Goal: Task Accomplishment & Management: Manage account settings

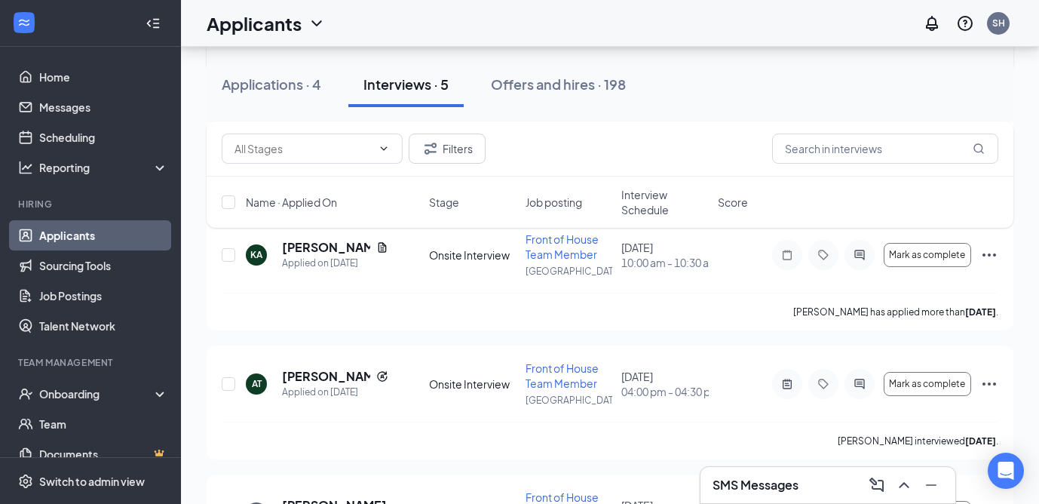
scroll to position [363, 0]
click at [315, 380] on h5 "[PERSON_NAME]" at bounding box center [326, 377] width 88 height 17
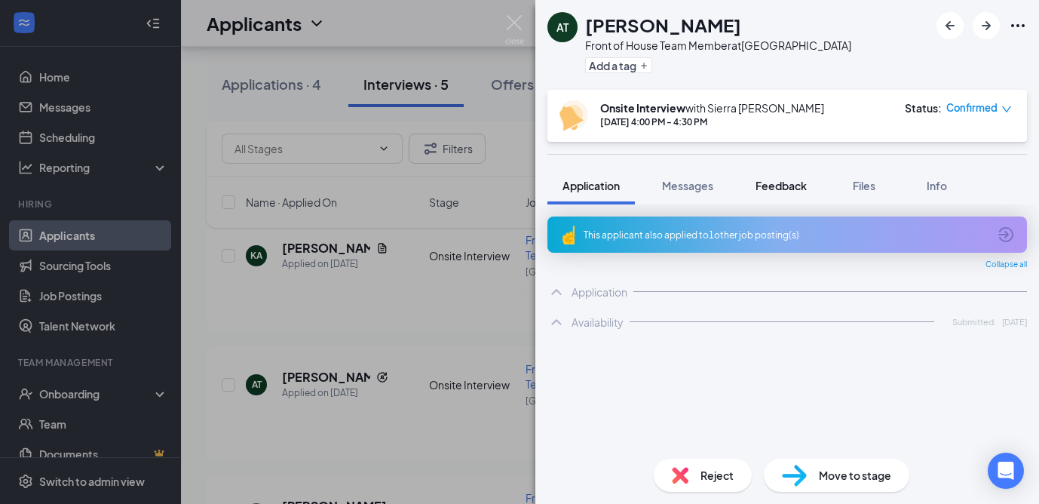
click at [781, 184] on span "Feedback" at bounding box center [781, 186] width 51 height 14
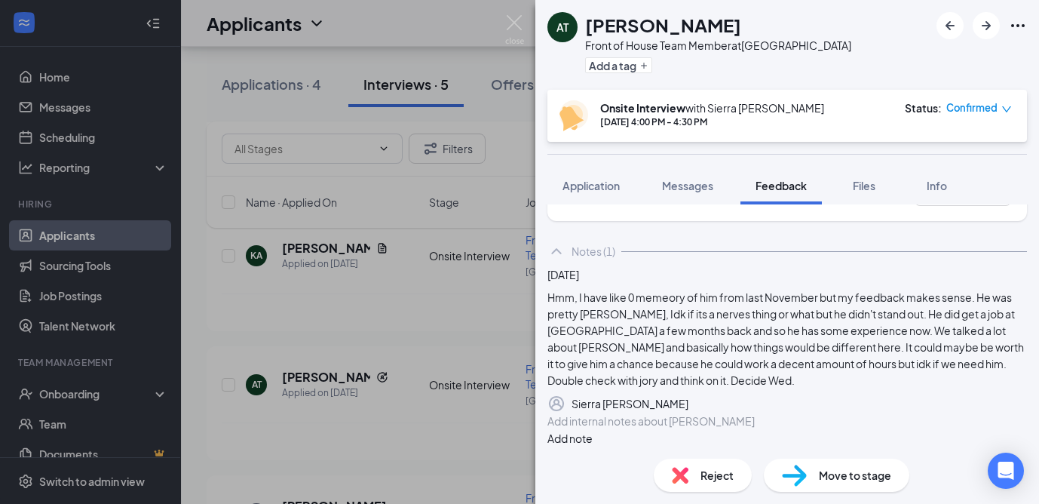
scroll to position [72, 0]
click at [598, 180] on span "Application" at bounding box center [591, 186] width 57 height 14
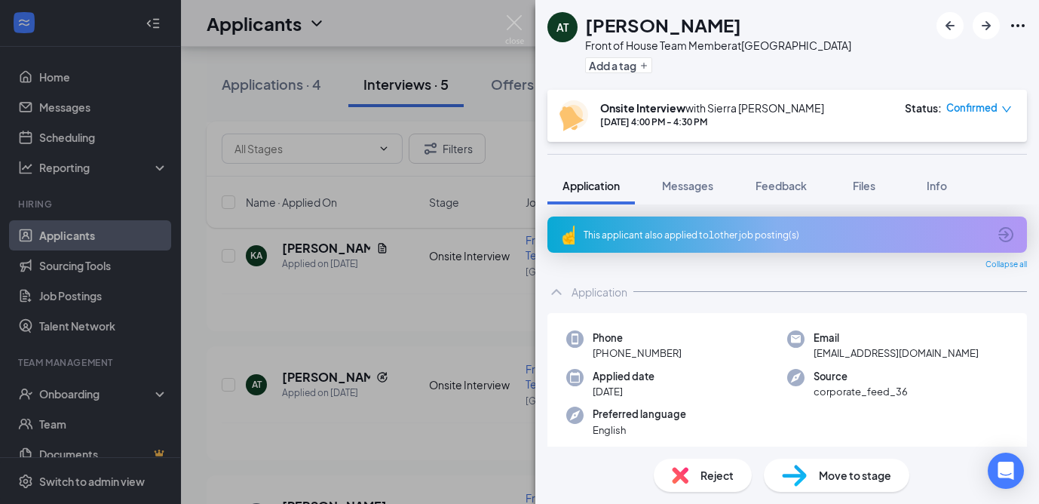
click at [1007, 230] on icon "ArrowCircle" at bounding box center [1006, 235] width 18 height 18
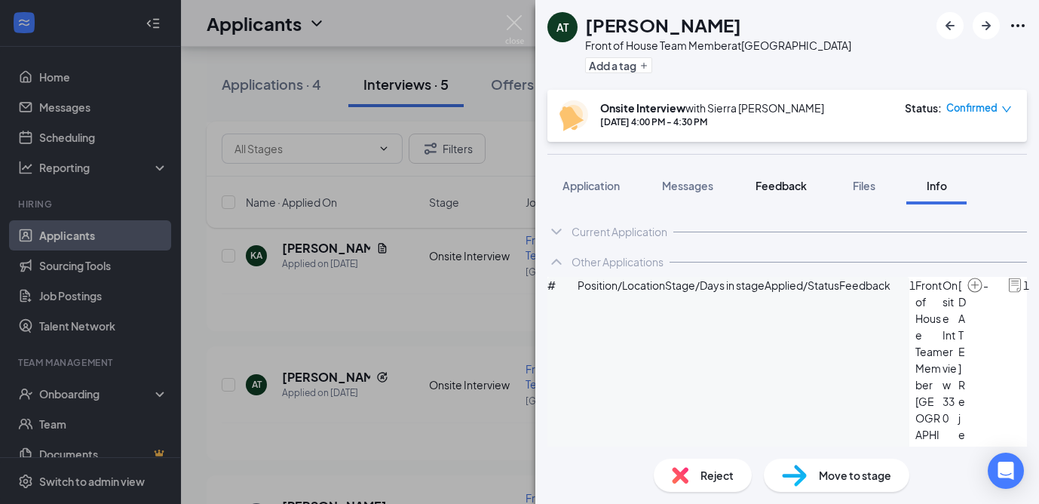
click at [790, 188] on span "Feedback" at bounding box center [781, 186] width 51 height 14
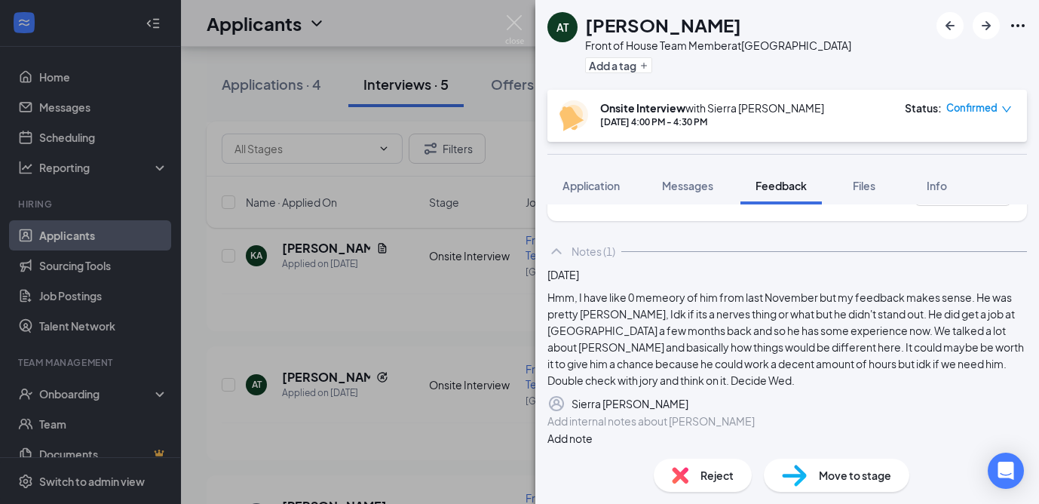
scroll to position [133, 0]
click at [599, 186] on span "Application" at bounding box center [591, 186] width 57 height 14
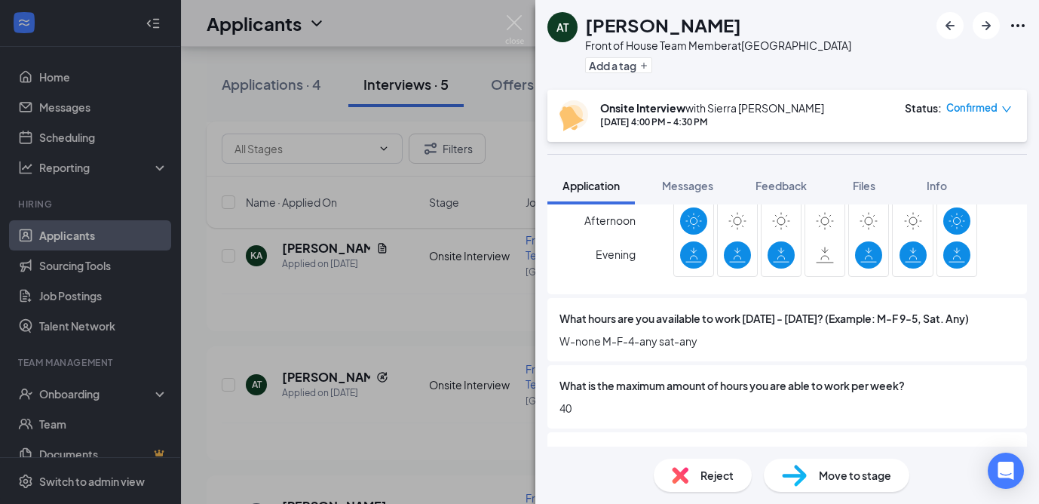
scroll to position [1835, 0]
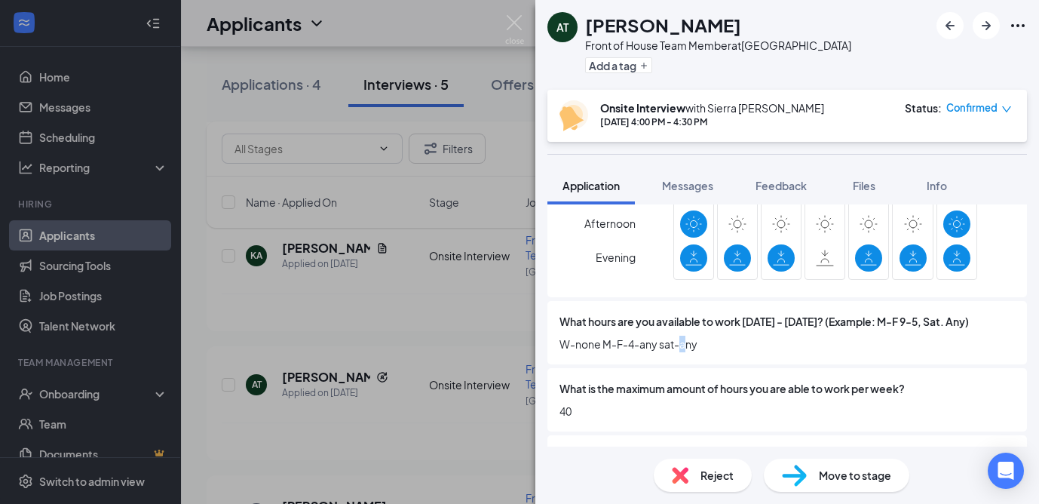
drag, startPoint x: 541, startPoint y: 348, endPoint x: 512, endPoint y: 348, distance: 28.7
click at [512, 348] on div "AT [PERSON_NAME] Front of House Team Member at [GEOGRAPHIC_DATA] Add a tag Onsi…" at bounding box center [519, 252] width 1039 height 504
click at [339, 306] on div "AT [PERSON_NAME] Front of House Team Member at [GEOGRAPHIC_DATA] Add a tag Onsi…" at bounding box center [519, 252] width 1039 height 504
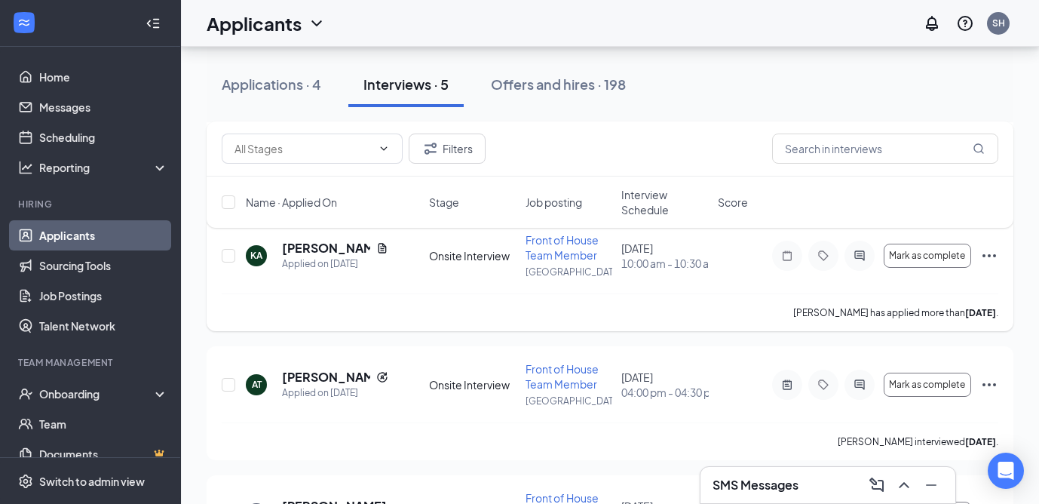
click at [445, 324] on div "[PERSON_NAME] has applied more than [DATE] ." at bounding box center [610, 312] width 777 height 38
click at [275, 75] on div "Applications · 4" at bounding box center [272, 84] width 100 height 19
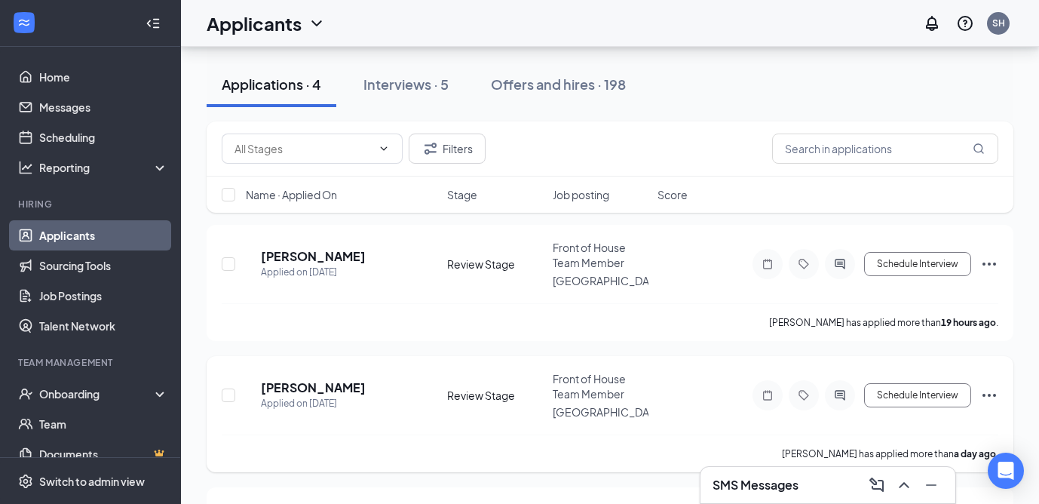
scroll to position [333, 0]
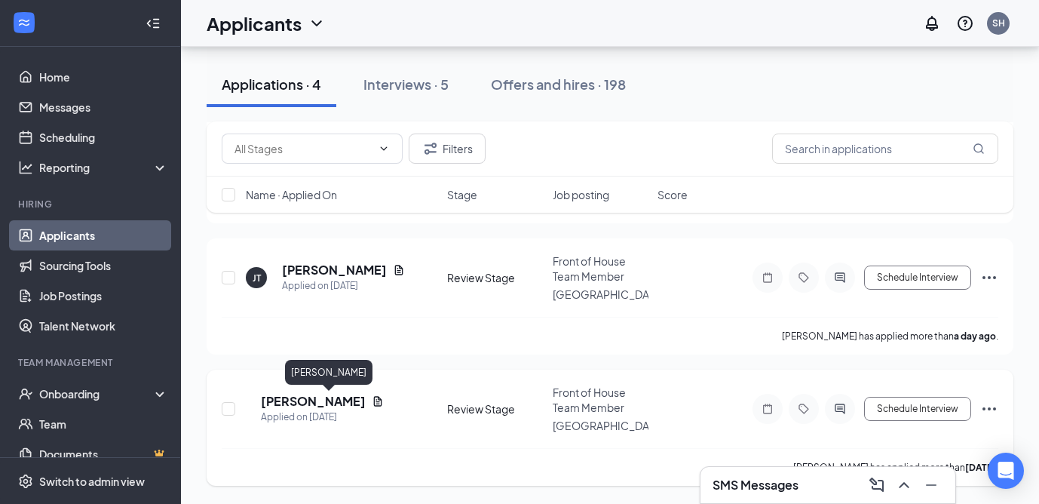
click at [315, 399] on h5 "[PERSON_NAME]" at bounding box center [313, 401] width 105 height 17
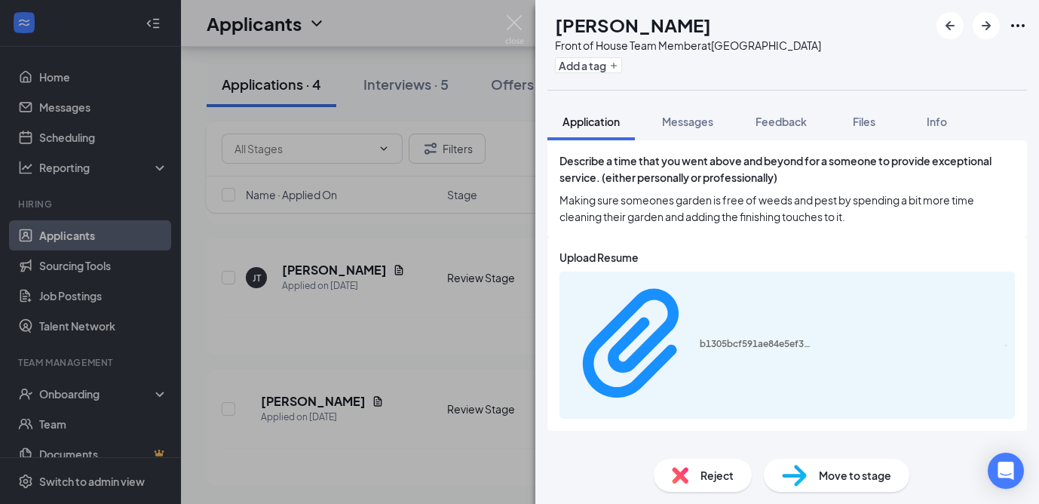
scroll to position [1283, 0]
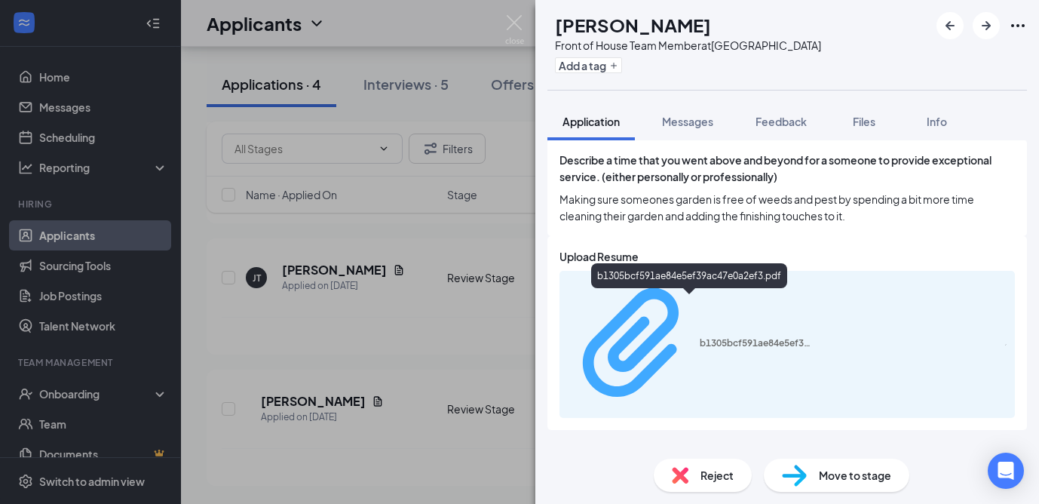
click at [700, 337] on div "b1305bcf591ae84e5ef39ac47e0a2ef3.pdf" at bounding box center [756, 343] width 113 height 12
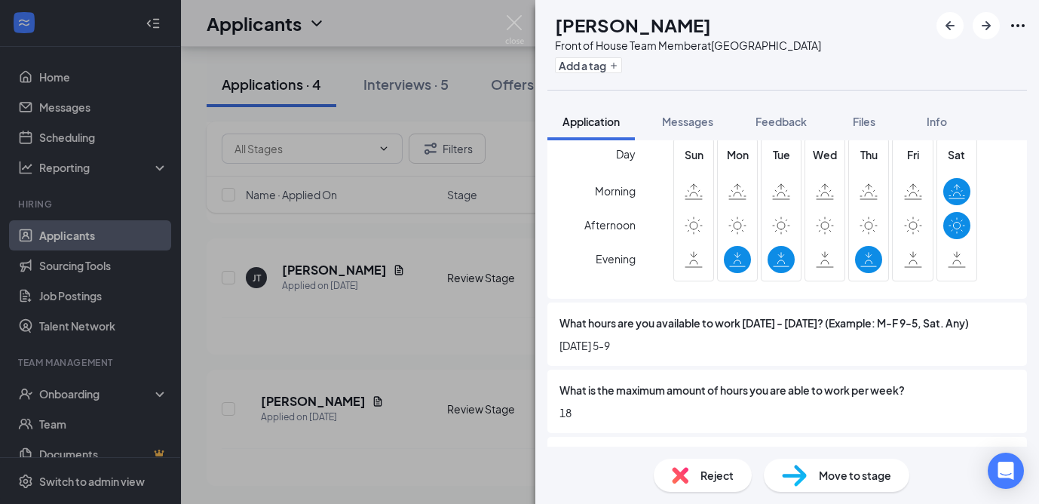
scroll to position [1947, 0]
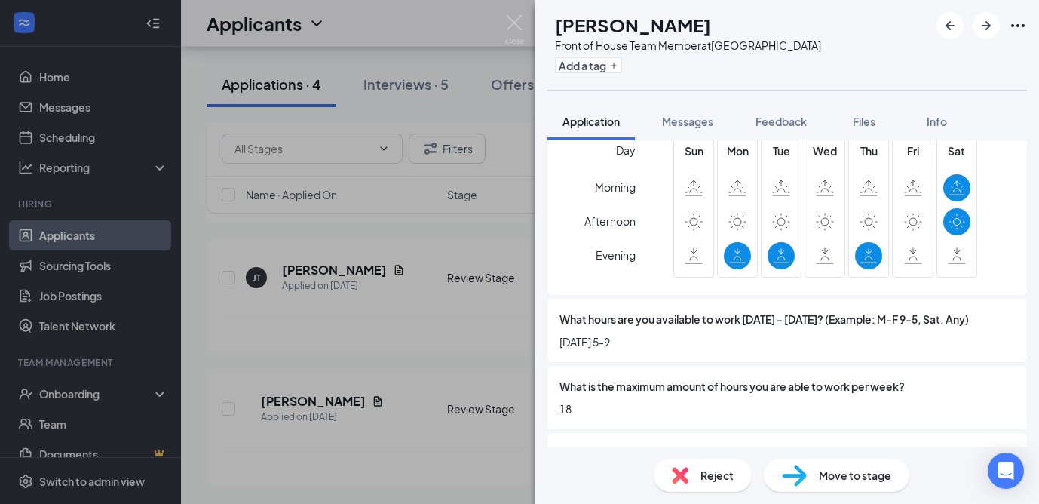
click at [787, 474] on img at bounding box center [794, 476] width 25 height 22
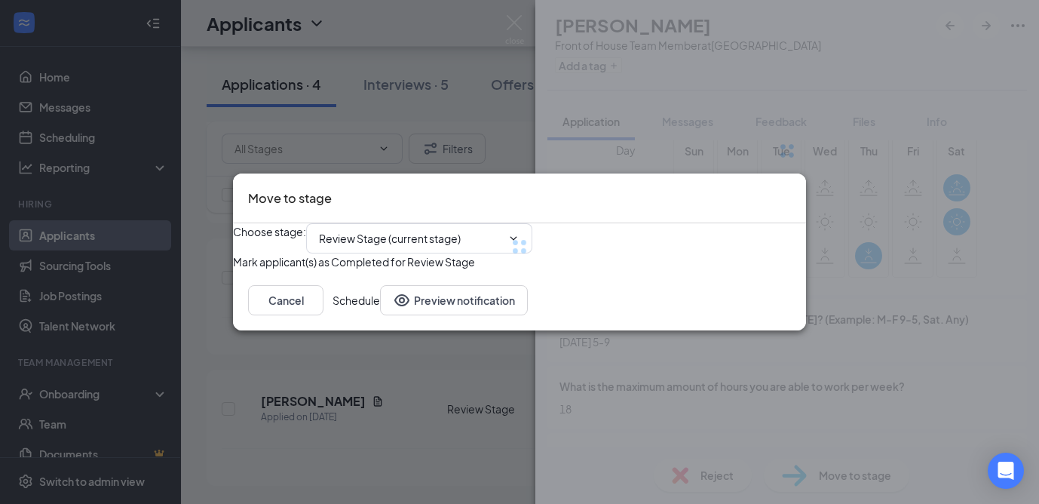
type input "Onsite Interview (next stage)"
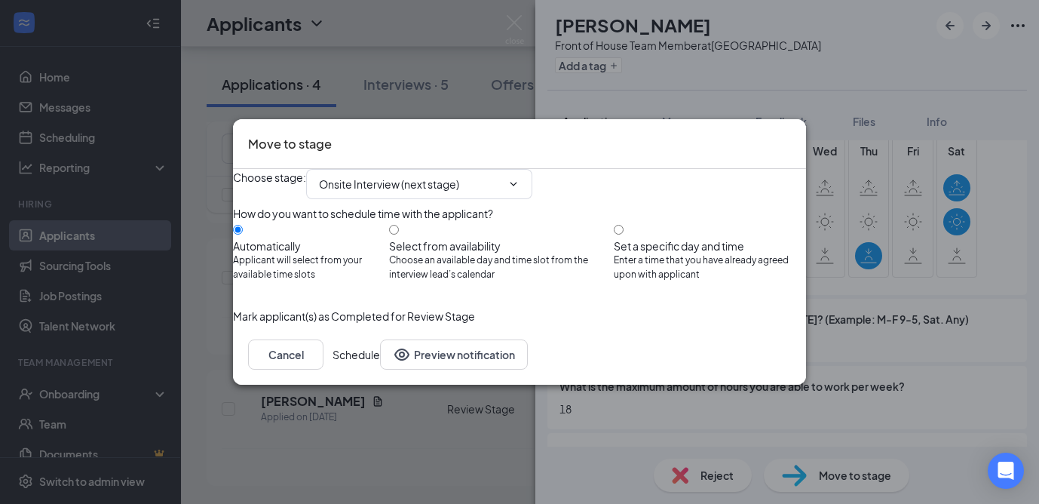
click at [380, 370] on button "Schedule" at bounding box center [357, 354] width 48 height 30
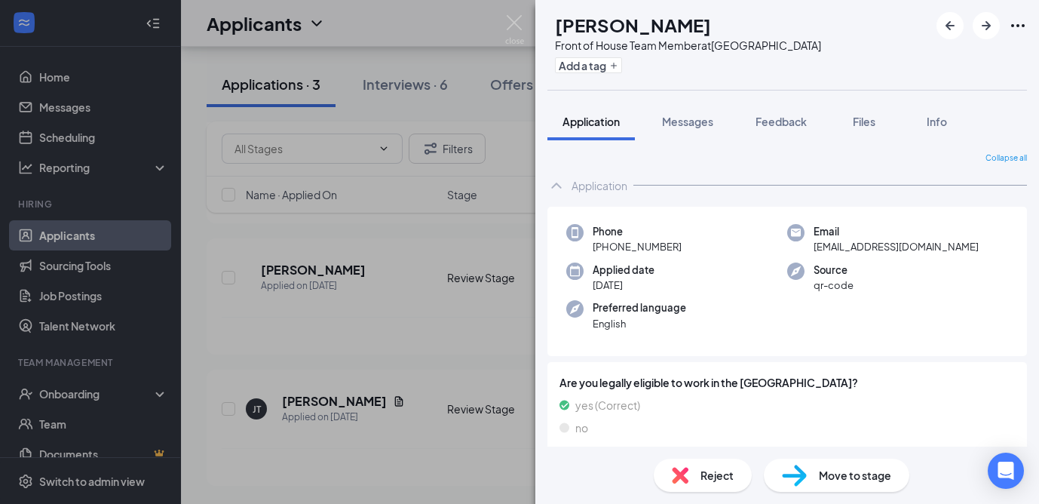
click at [342, 410] on div "AH [PERSON_NAME] Front of House Team Member at [GEOGRAPHIC_DATA] Add a tag Appl…" at bounding box center [519, 252] width 1039 height 504
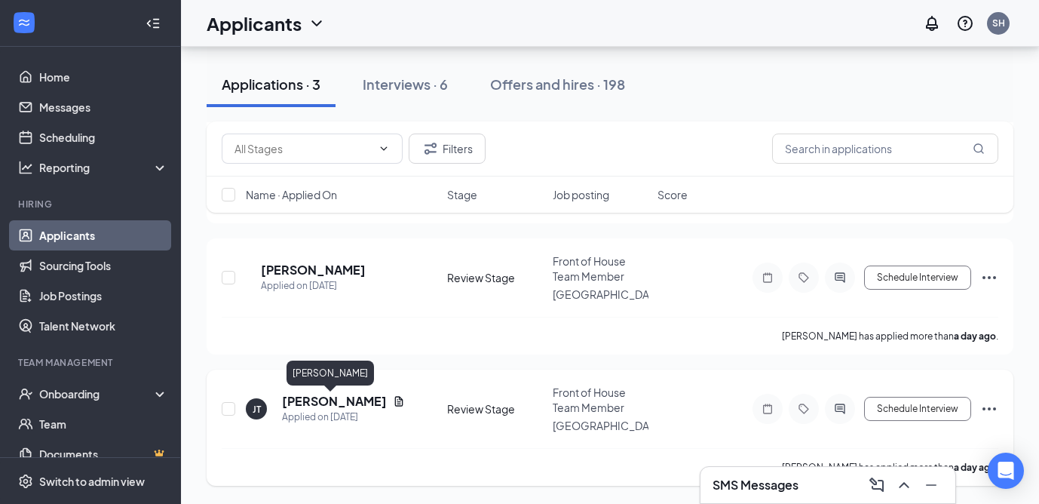
click at [308, 401] on h5 "[PERSON_NAME]" at bounding box center [334, 401] width 105 height 17
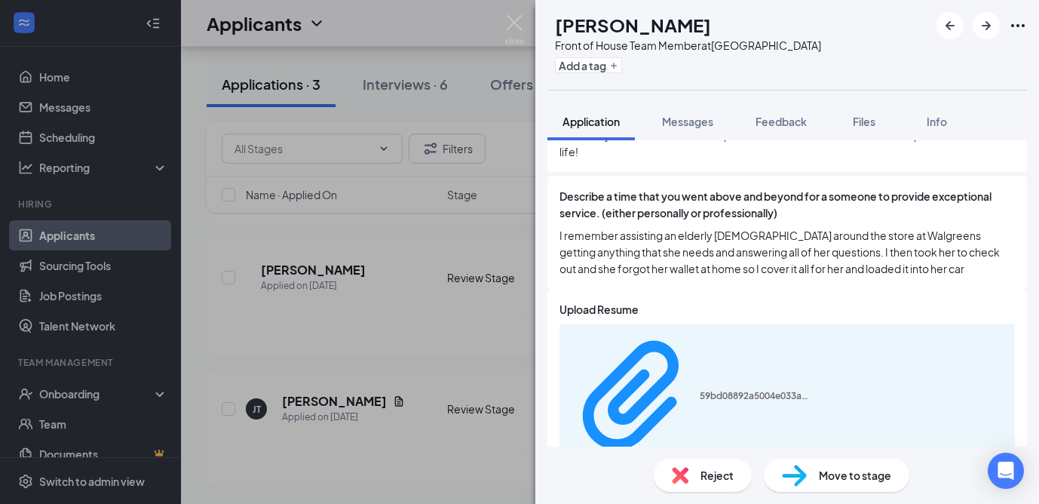
scroll to position [1261, 0]
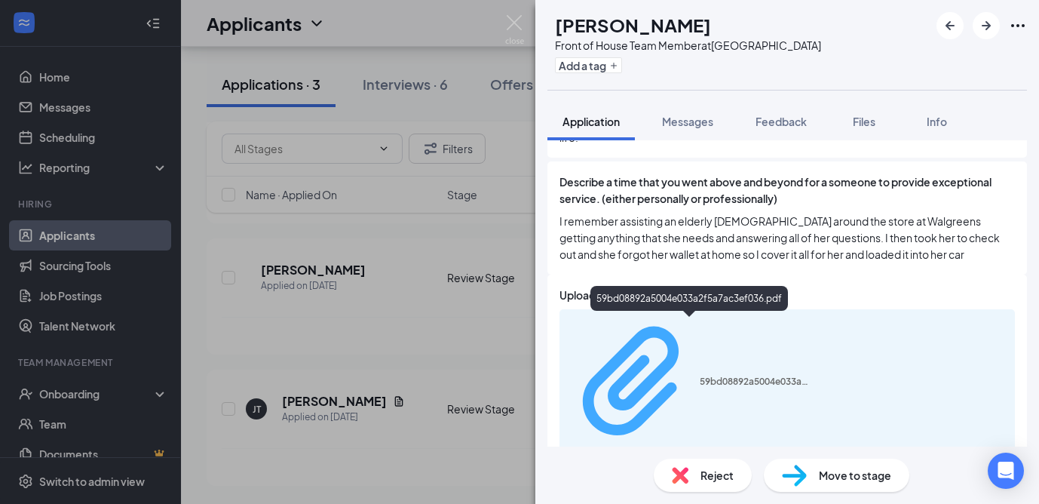
click at [700, 376] on div "59bd08892a5004e033a2f5a7ac3ef036.pdf" at bounding box center [756, 382] width 113 height 12
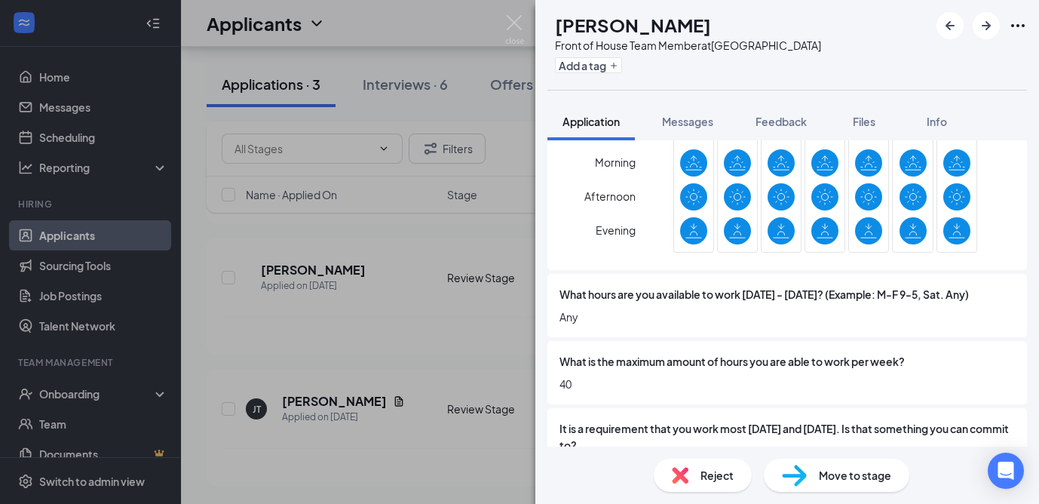
scroll to position [2043, 0]
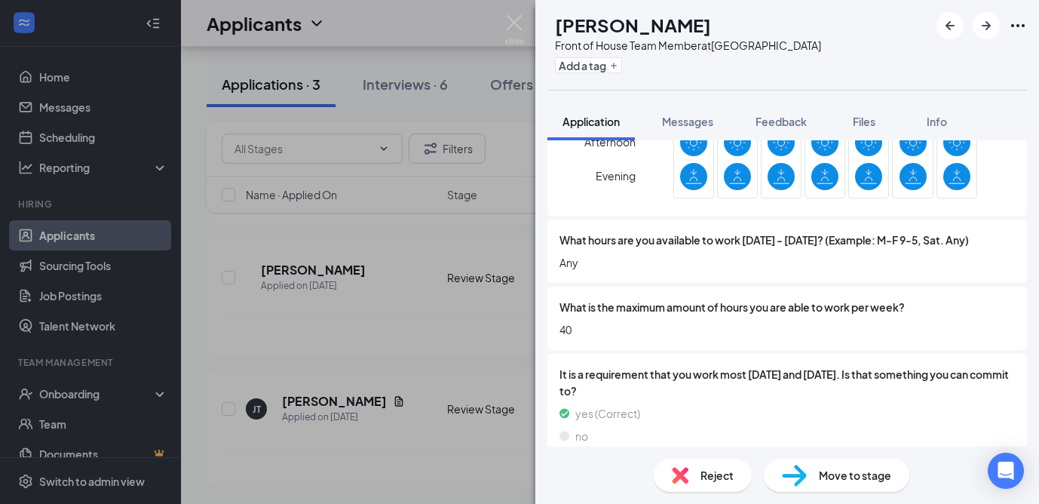
click at [793, 471] on img at bounding box center [794, 476] width 25 height 22
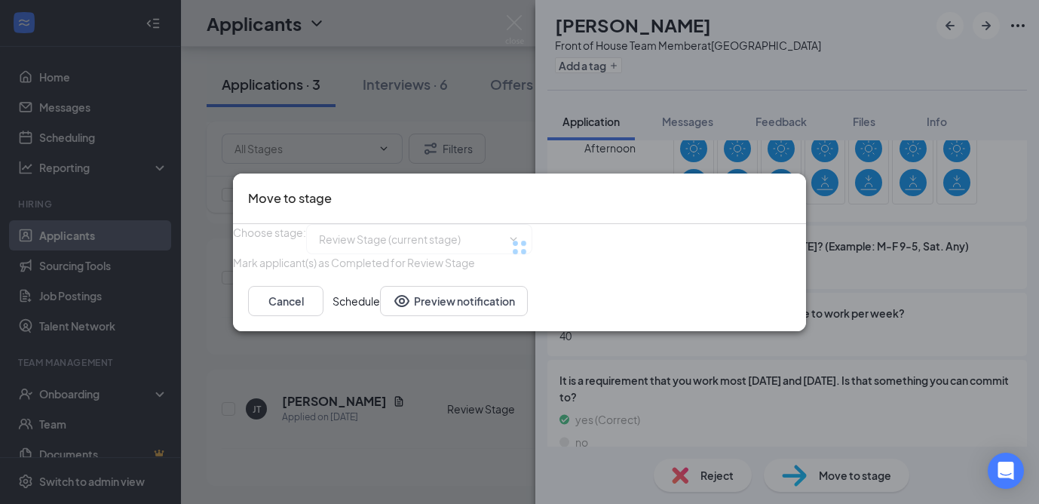
type input "Onsite Interview (next stage)"
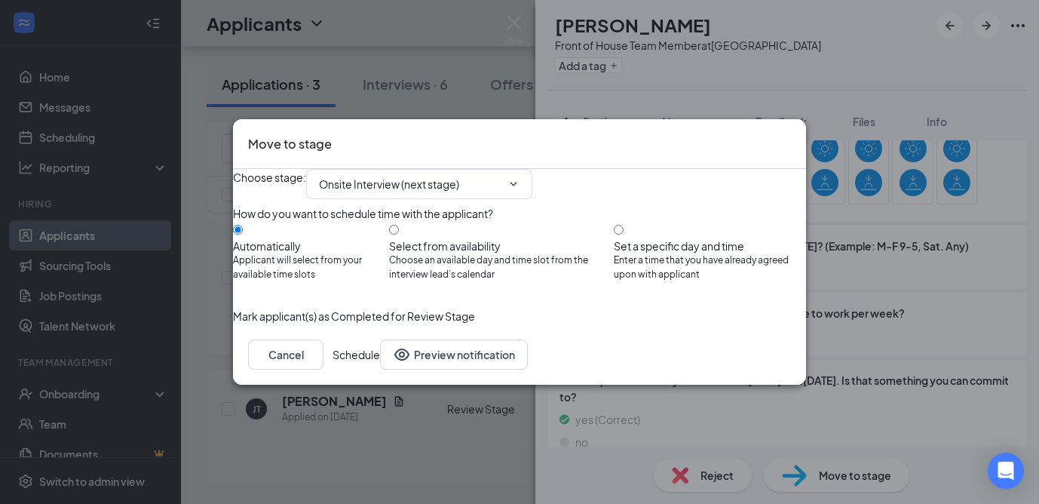
click at [380, 370] on button "Schedule" at bounding box center [357, 354] width 48 height 30
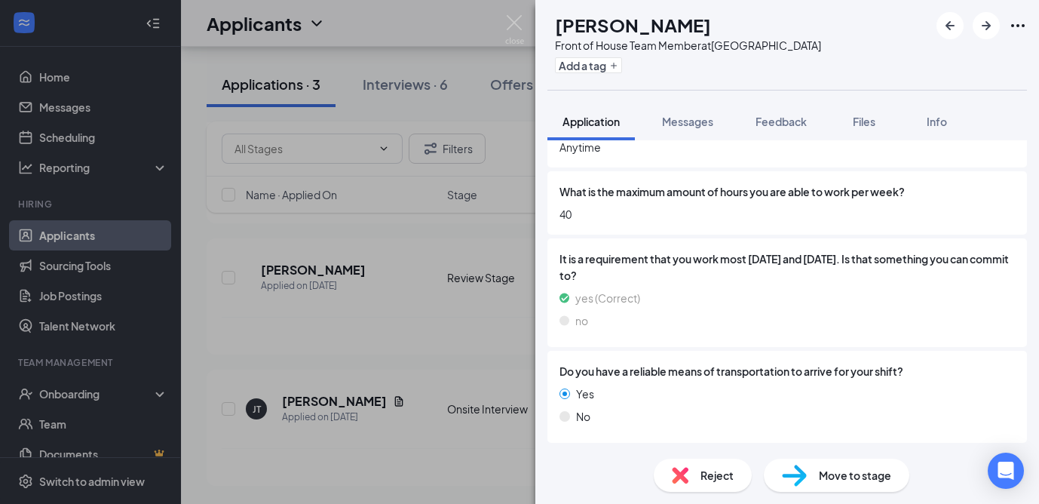
scroll to position [1926, 0]
click at [442, 263] on div "AH [PERSON_NAME] Front of House Team Member at [GEOGRAPHIC_DATA] Add a tag Appl…" at bounding box center [519, 252] width 1039 height 504
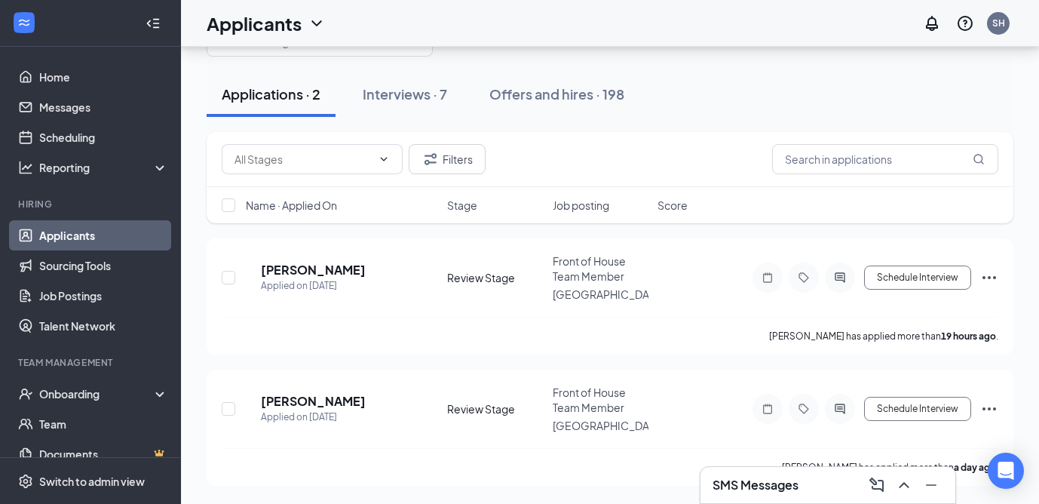
scroll to position [69, 0]
click at [320, 401] on h5 "[PERSON_NAME]" at bounding box center [313, 401] width 105 height 17
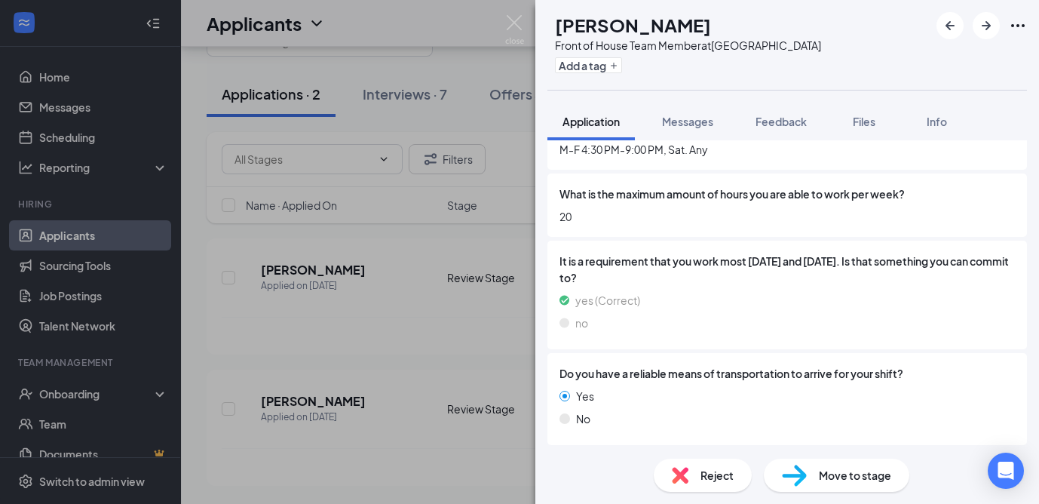
scroll to position [2009, 0]
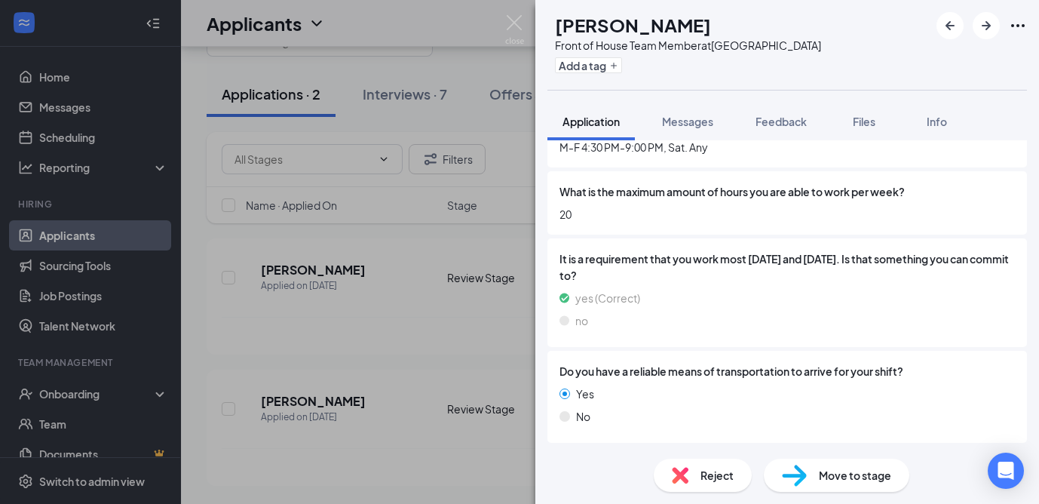
click at [796, 470] on img at bounding box center [794, 476] width 25 height 22
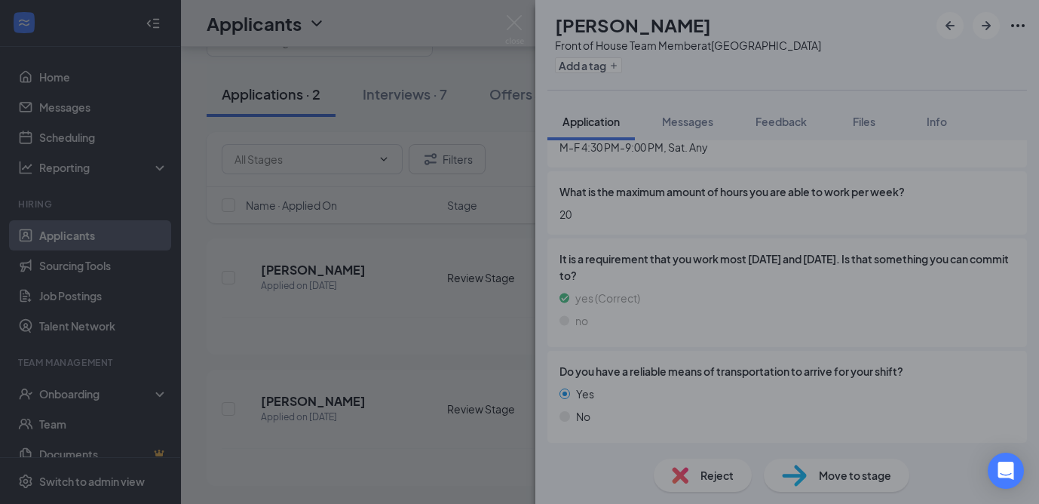
scroll to position [2002, 0]
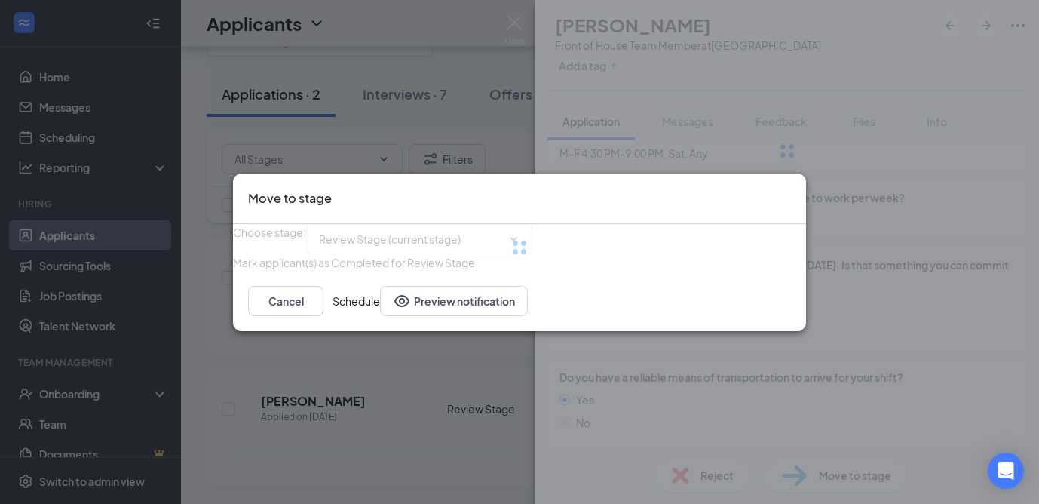
type input "Onsite Interview (next stage)"
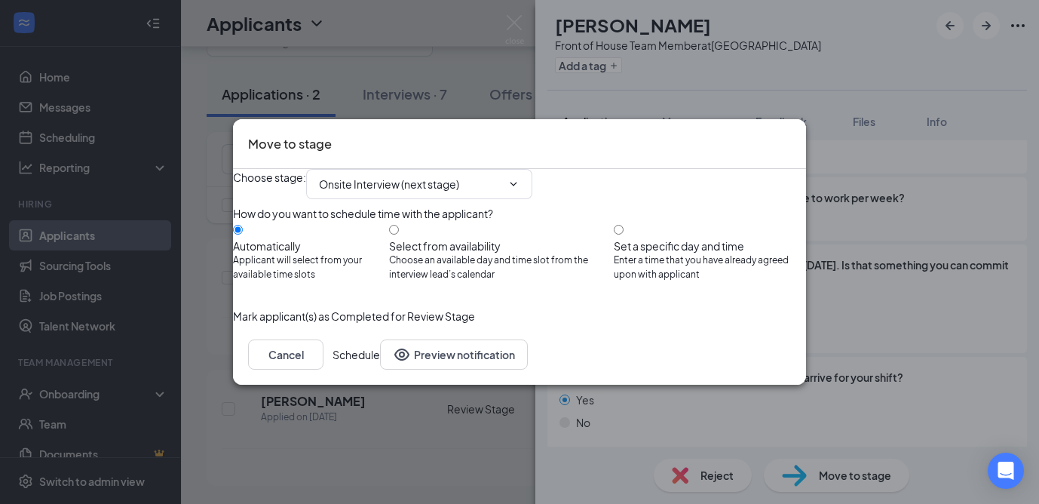
click at [380, 370] on button "Schedule" at bounding box center [357, 354] width 48 height 30
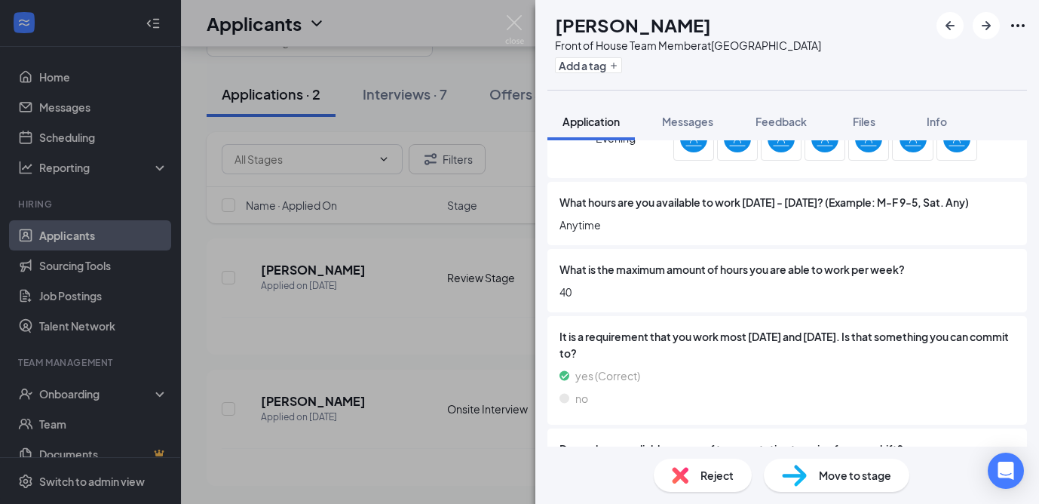
scroll to position [1848, 0]
click at [325, 264] on div "AH [PERSON_NAME] Front of House Team Member at [GEOGRAPHIC_DATA] Add a tag Appl…" at bounding box center [519, 252] width 1039 height 504
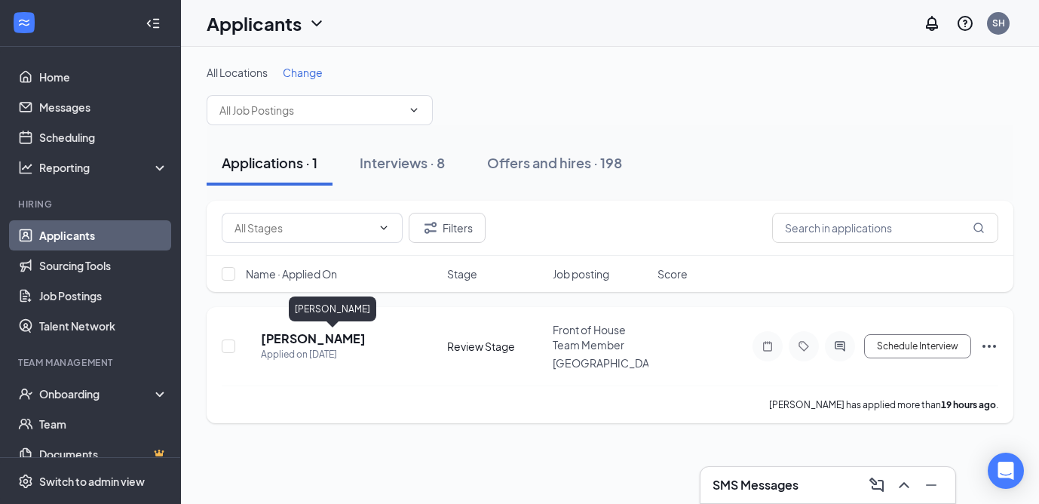
click at [315, 338] on h5 "[PERSON_NAME]" at bounding box center [313, 338] width 105 height 17
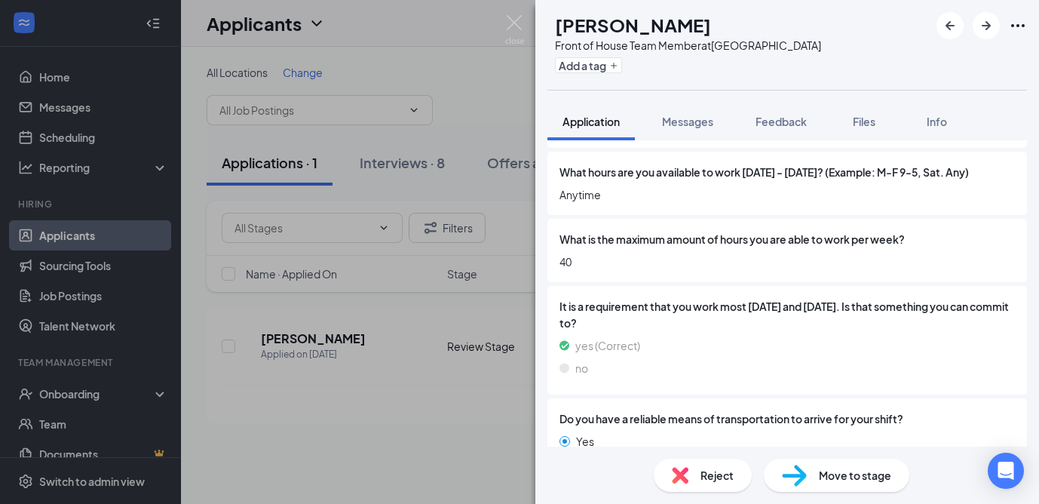
scroll to position [1926, 0]
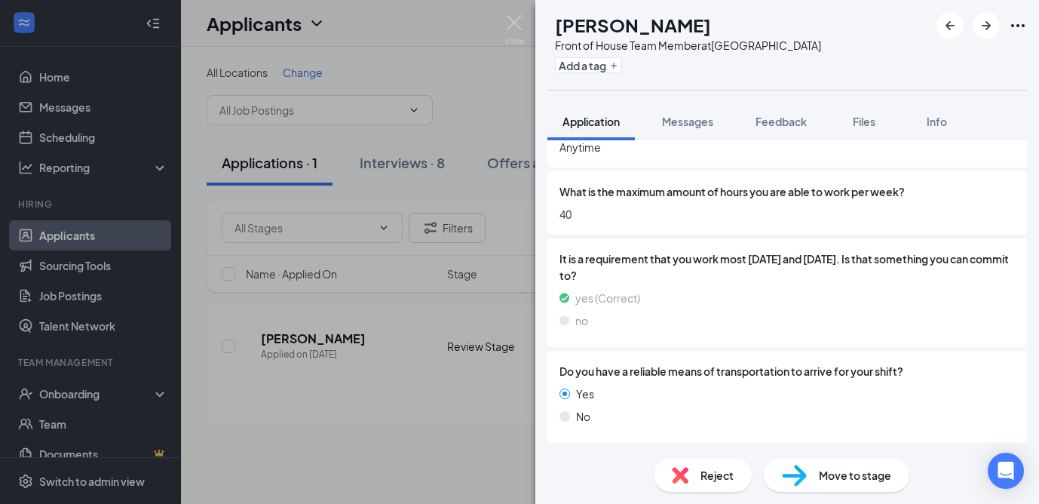
click at [794, 471] on img at bounding box center [794, 476] width 25 height 22
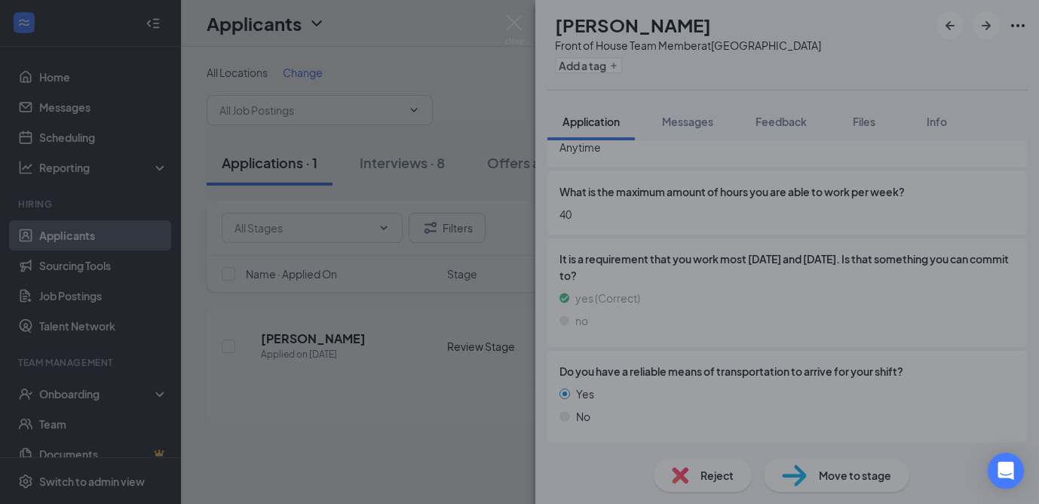
scroll to position [1920, 0]
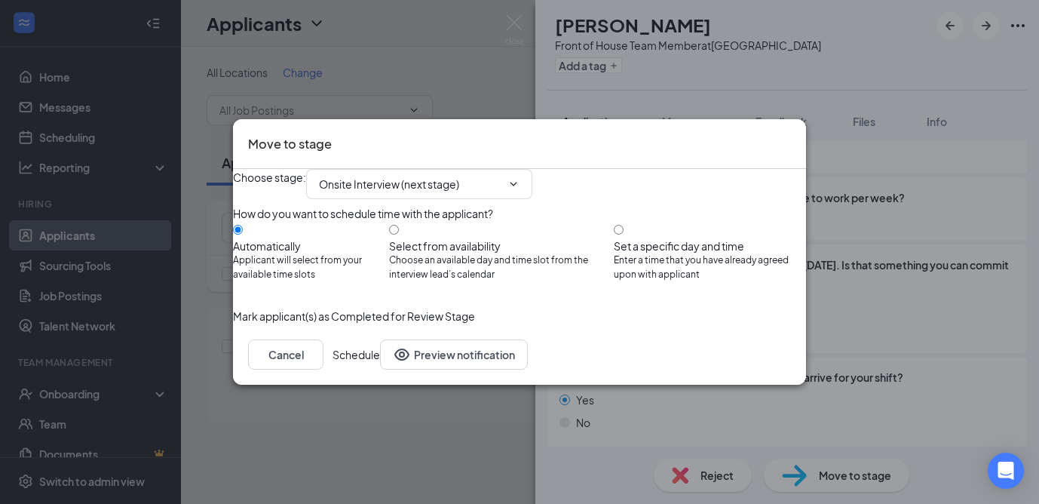
click at [380, 370] on button "Schedule" at bounding box center [357, 354] width 48 height 30
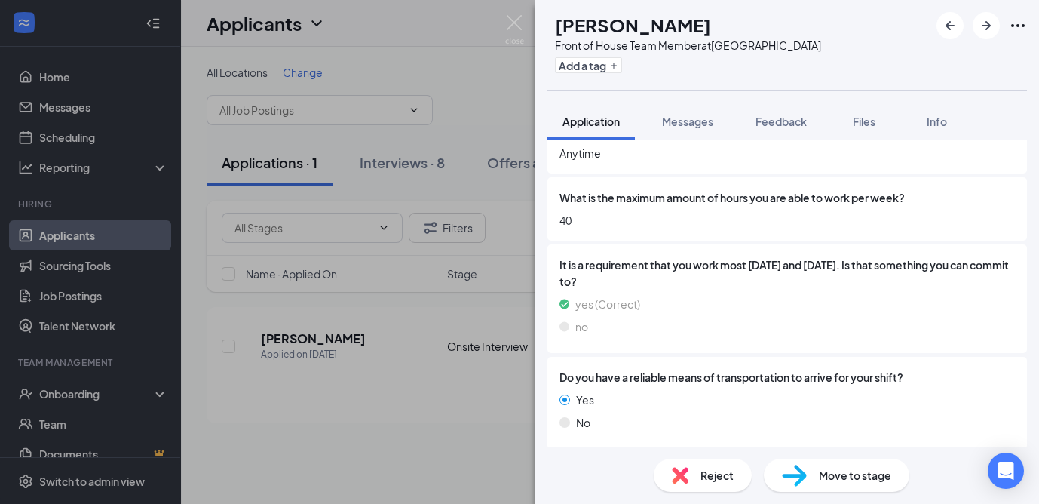
click at [355, 397] on div "AH [PERSON_NAME] Front of House Team Member at [GEOGRAPHIC_DATA] Add a tag Appl…" at bounding box center [519, 252] width 1039 height 504
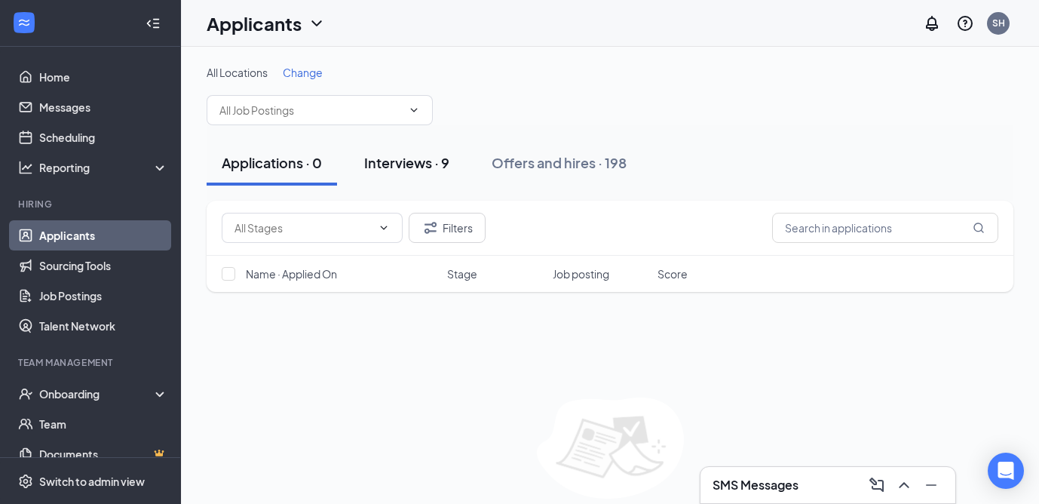
click at [414, 158] on div "Interviews · 9" at bounding box center [406, 162] width 85 height 19
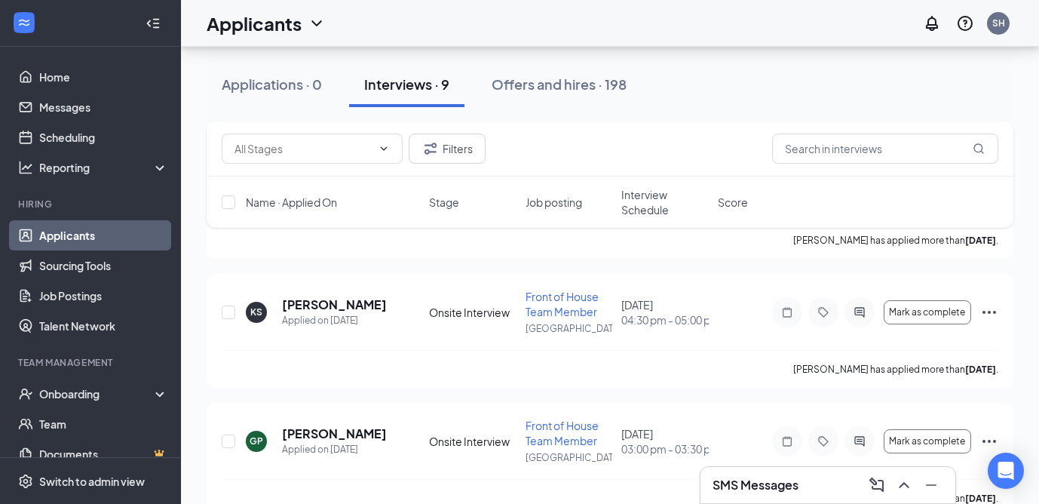
scroll to position [982, 0]
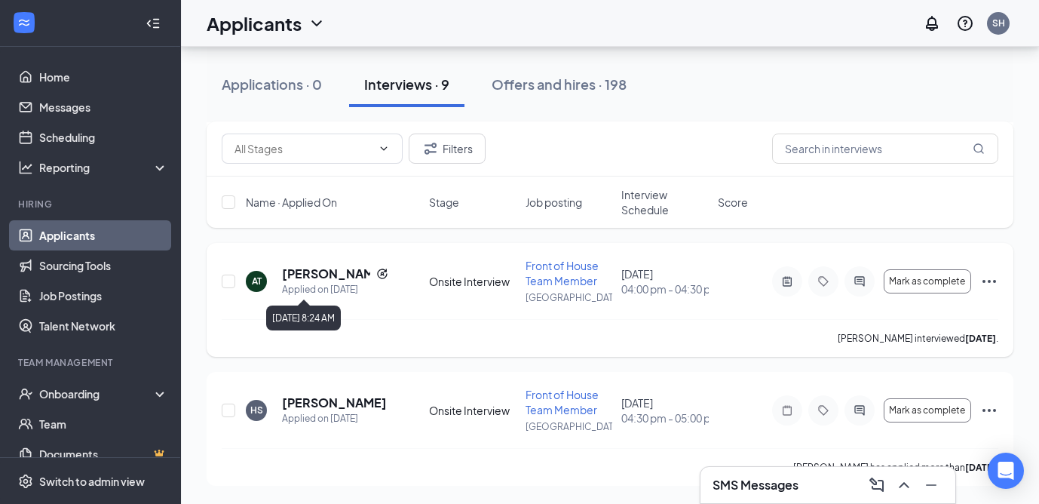
click at [319, 278] on h5 "[PERSON_NAME]" at bounding box center [326, 273] width 88 height 17
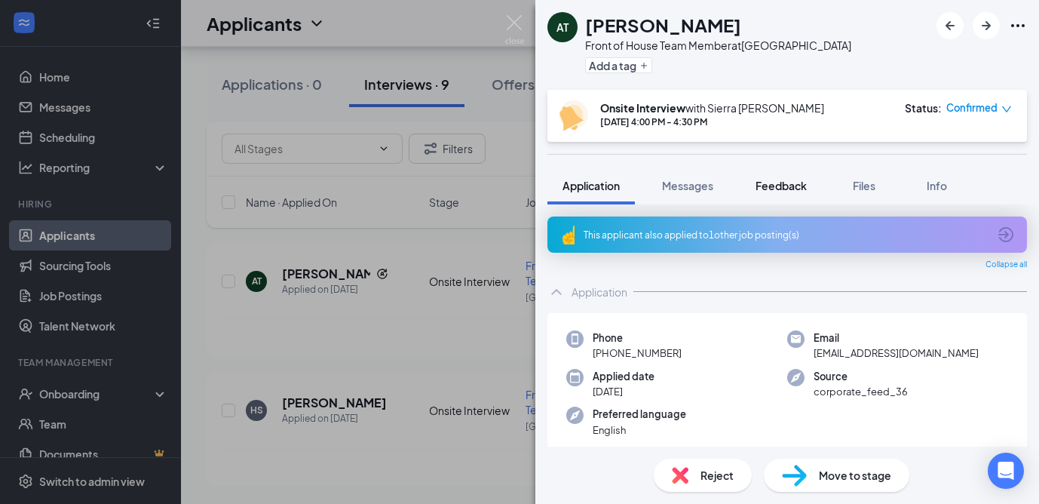
click at [765, 184] on span "Feedback" at bounding box center [781, 186] width 51 height 14
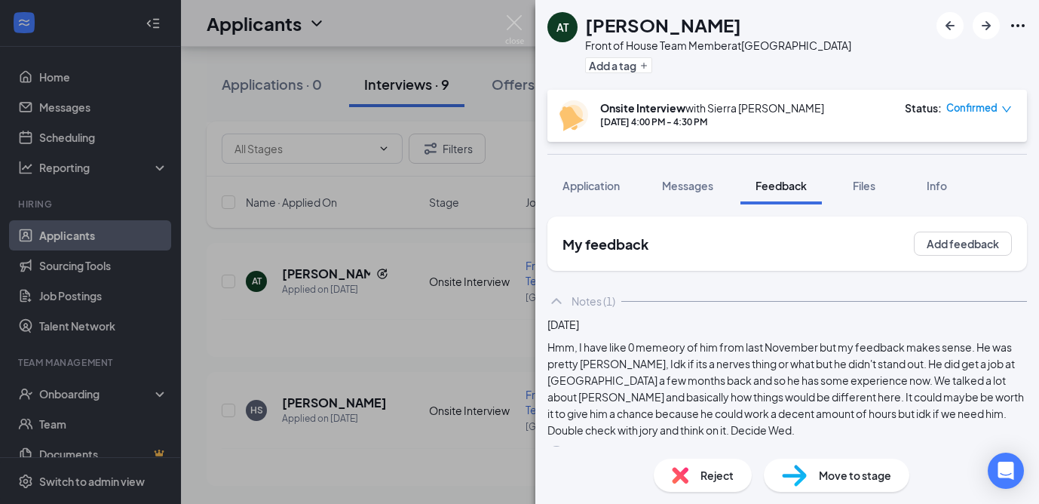
scroll to position [32, 0]
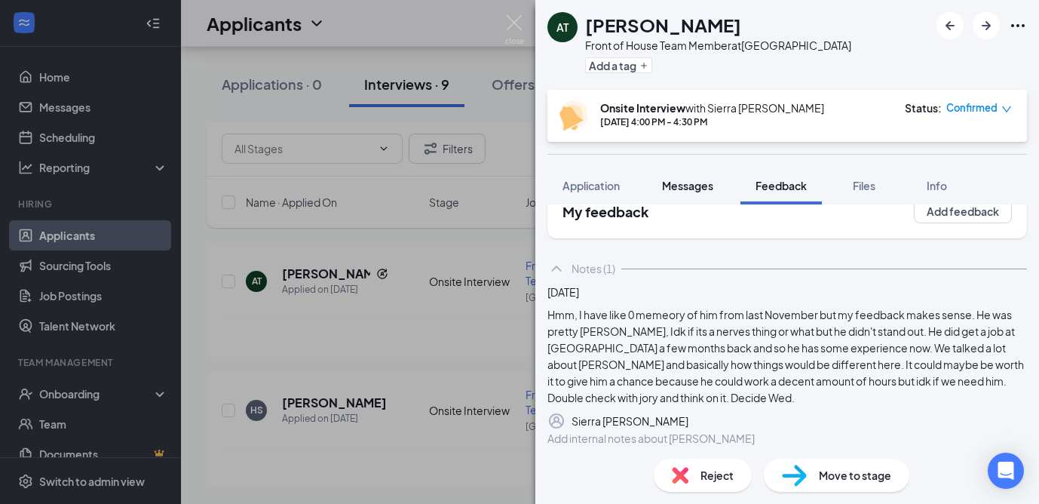
click at [679, 180] on span "Messages" at bounding box center [687, 186] width 51 height 14
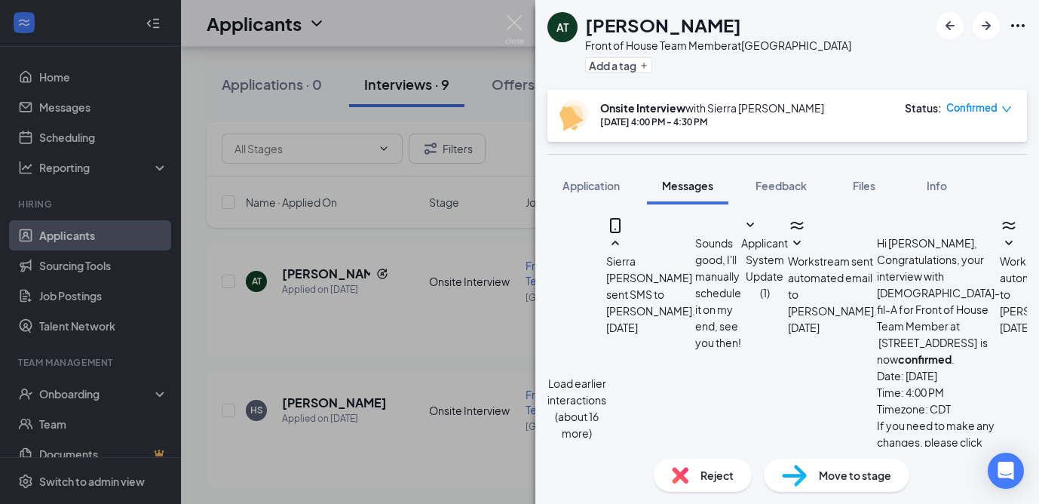
scroll to position [720, 0]
type textarea "Hey Aiden, I know I said I'd get back to you [DATE] with our decision. Would yo…"
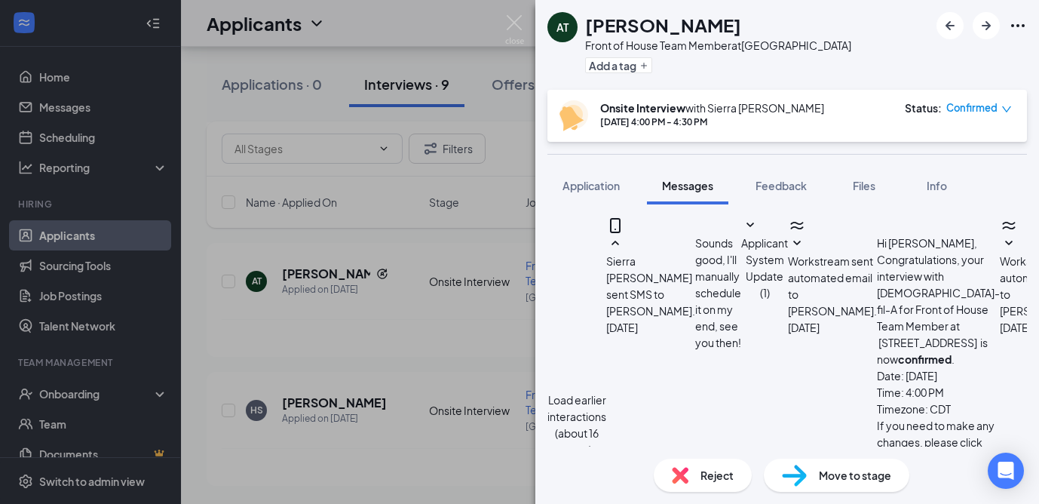
click at [358, 275] on div "AT [PERSON_NAME] Front of House Team Member at [GEOGRAPHIC_DATA] Add a tag Onsi…" at bounding box center [519, 252] width 1039 height 504
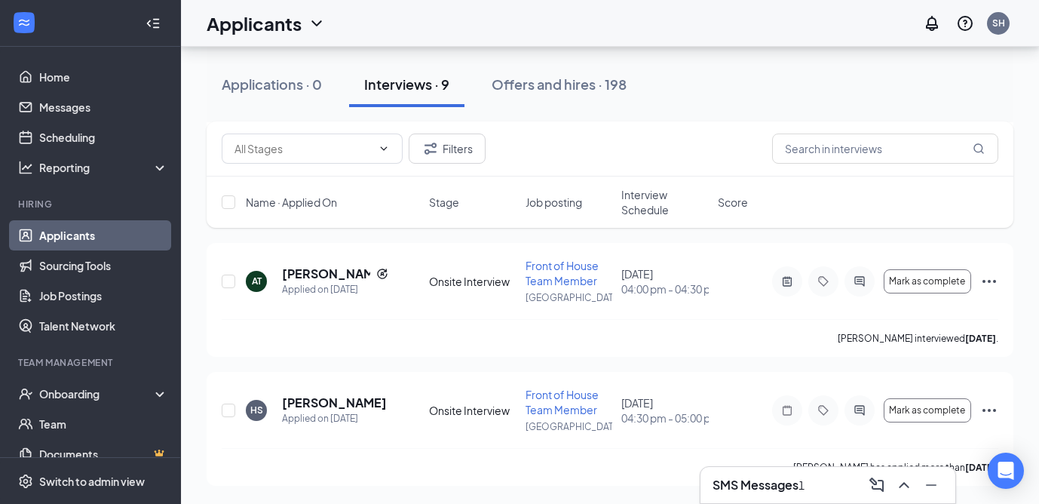
click at [796, 474] on div "SMS Messages 1" at bounding box center [828, 485] width 231 height 24
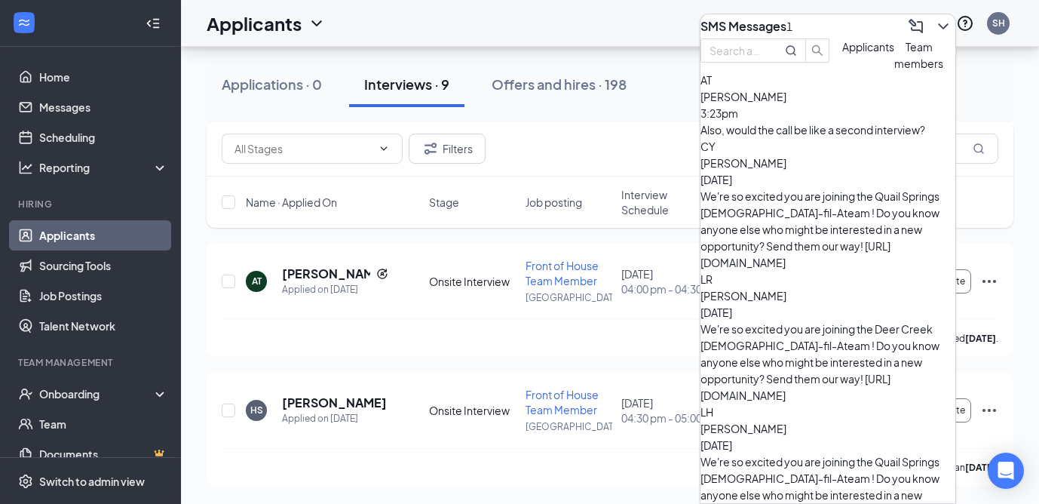
click at [833, 138] on div "Also, would the call be like a second interview?" at bounding box center [828, 129] width 255 height 17
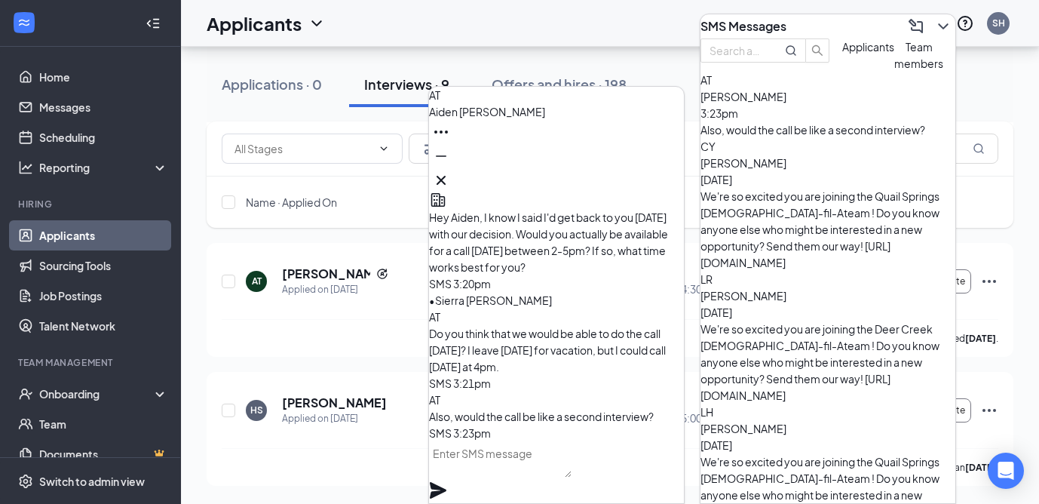
click at [526, 474] on textarea at bounding box center [500, 459] width 143 height 36
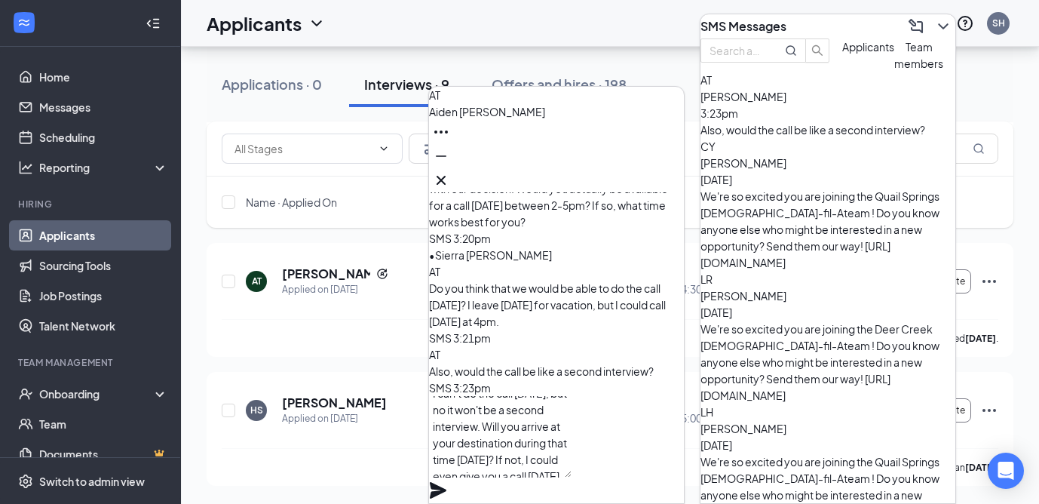
scroll to position [30, 0]
click at [551, 459] on textarea "I can't do the call [DATE], but no it won't be a second interview. Will you arr…" at bounding box center [500, 436] width 143 height 81
type textarea "I can't do the call [DATE], but no it won't be a second interview. Will you arr…"
click at [447, 482] on icon "Plane" at bounding box center [438, 490] width 17 height 17
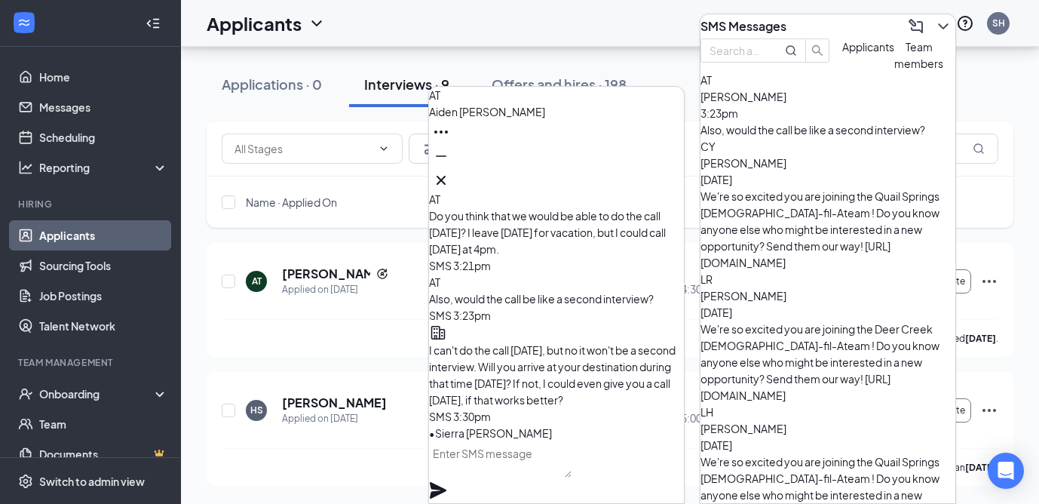
scroll to position [0, 0]
click at [450, 173] on icon "Cross" at bounding box center [441, 180] width 18 height 18
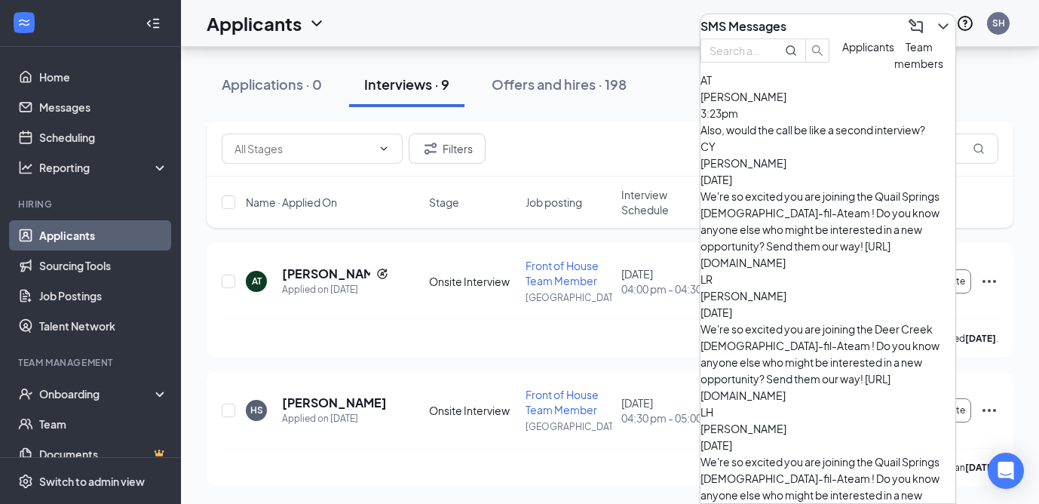
click at [812, 17] on div "SMS Messages" at bounding box center [828, 26] width 255 height 24
